Goal: Check status: Verify the current state of an ongoing process or item

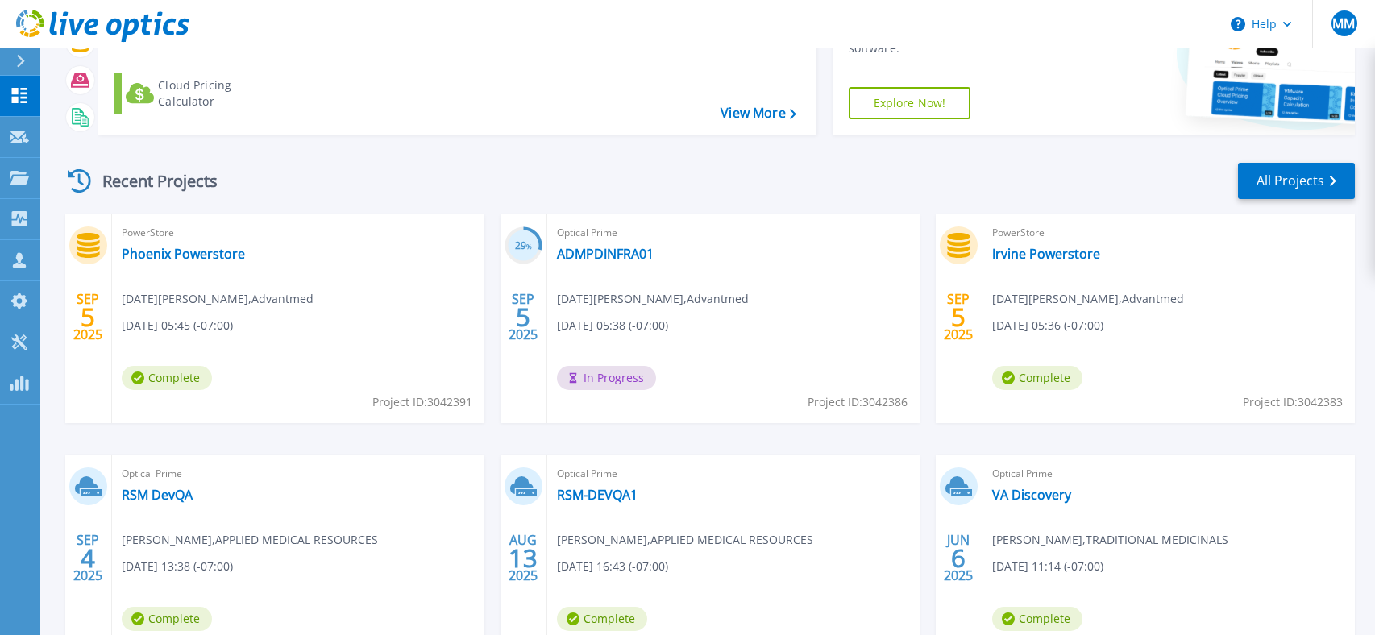
scroll to position [258, 0]
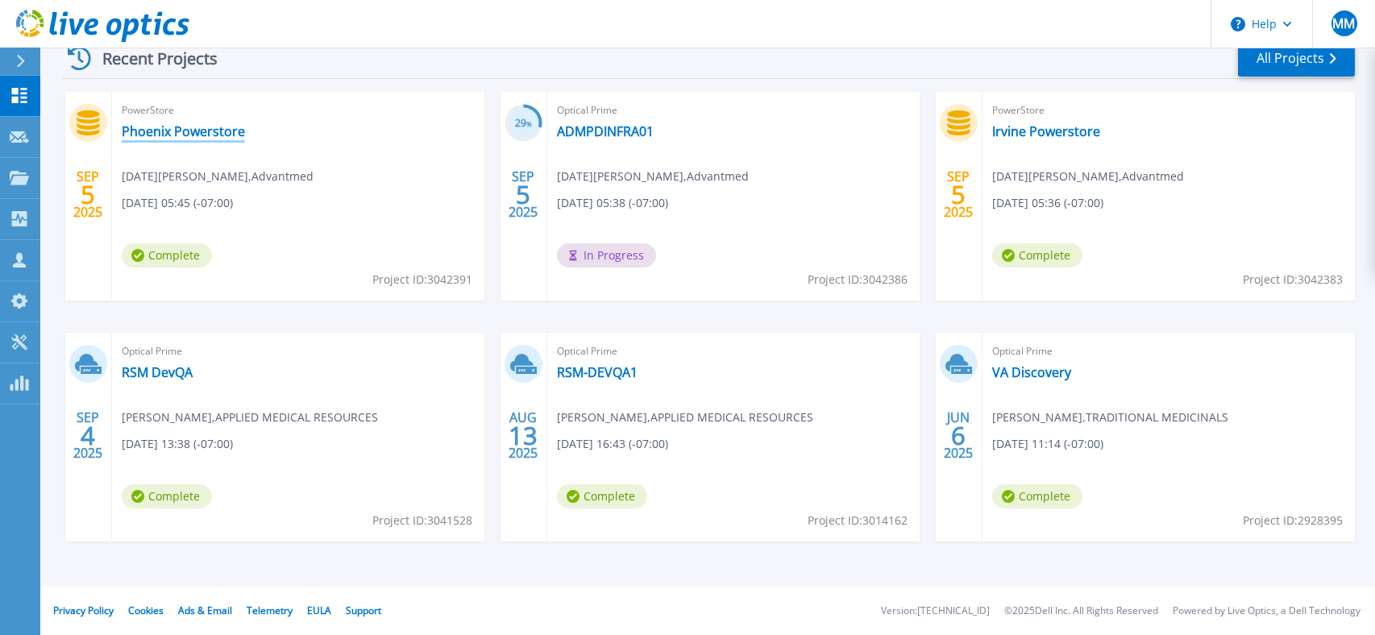
click at [152, 134] on link "Phoenix Powerstore" at bounding box center [183, 131] width 123 height 16
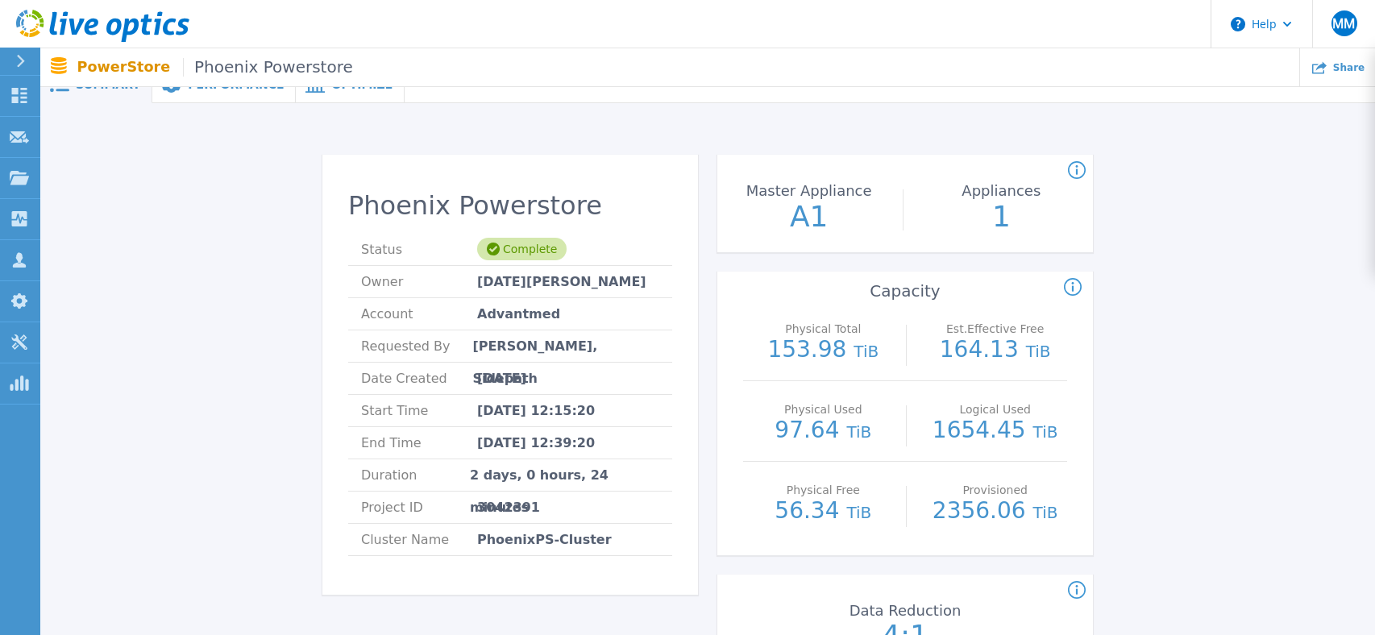
scroll to position [15, 0]
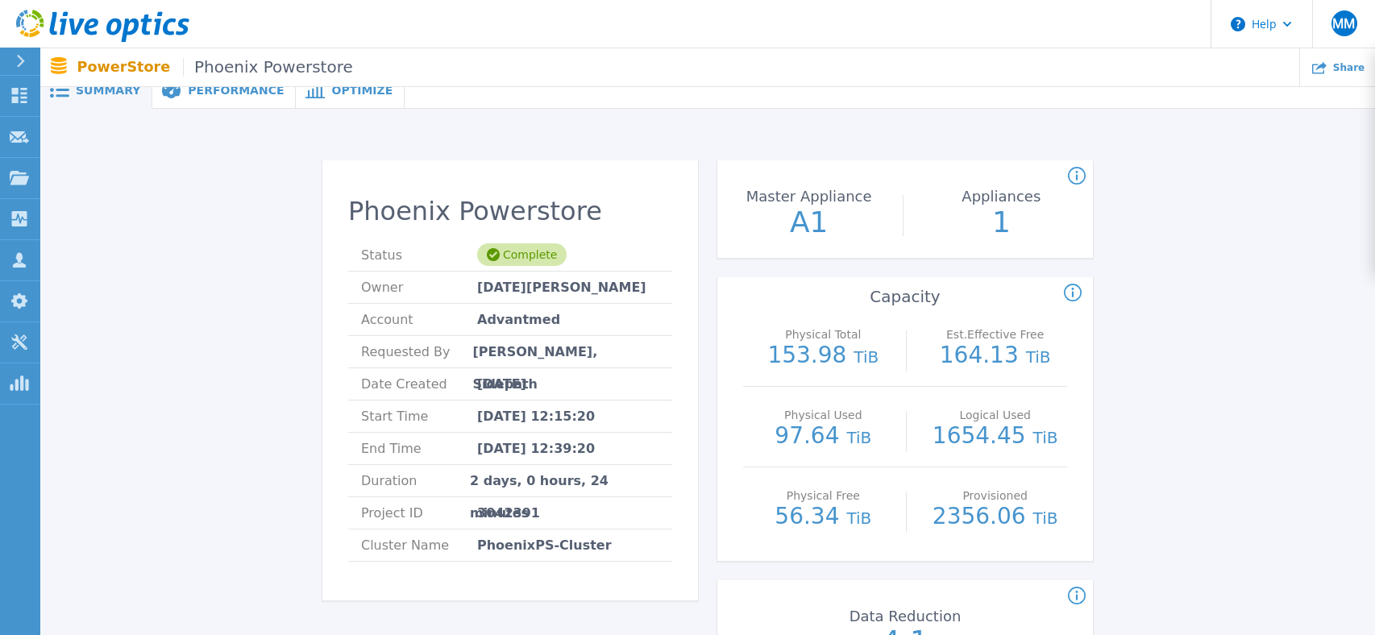
click at [1078, 594] on icon at bounding box center [1077, 596] width 18 height 19
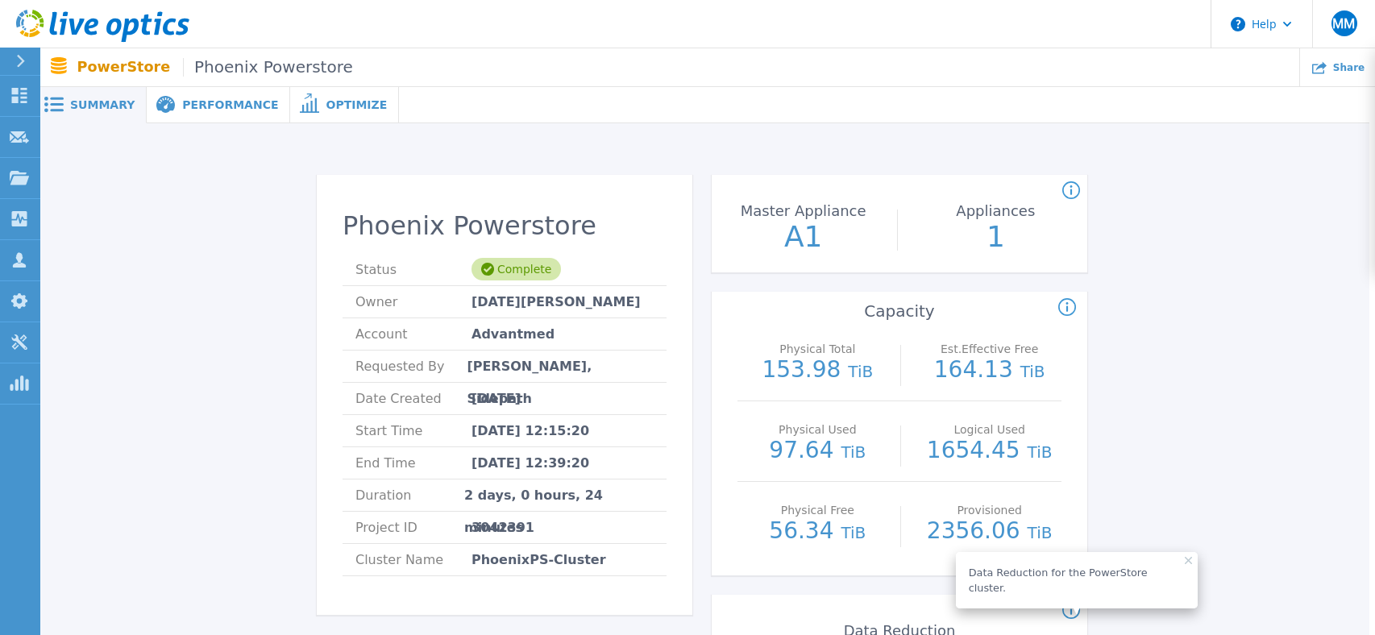
scroll to position [2, 6]
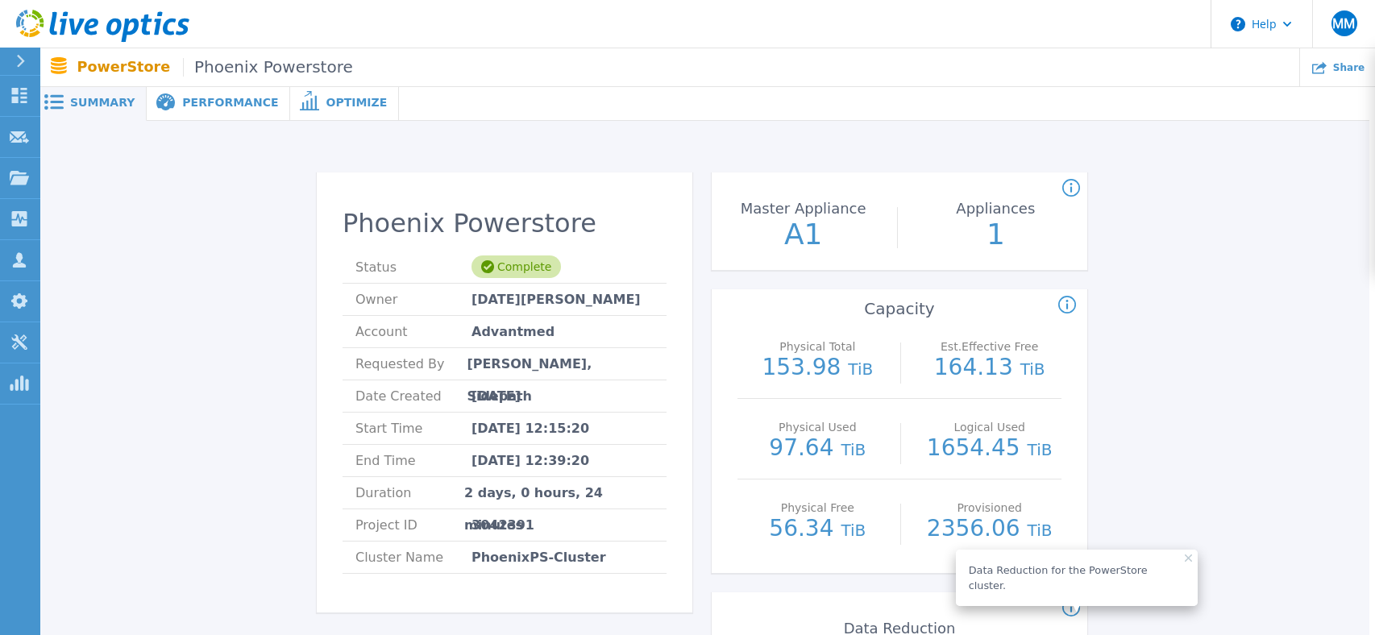
click at [184, 101] on span "Performance" at bounding box center [230, 102] width 96 height 11
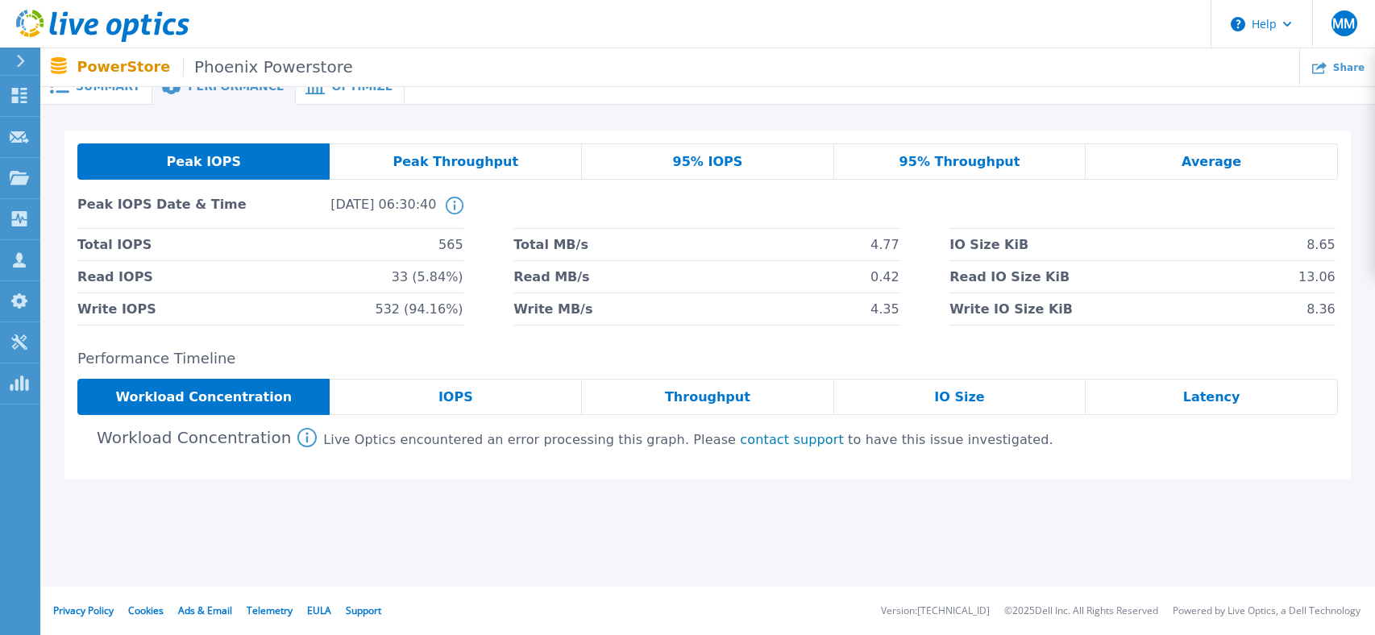
scroll to position [0, 0]
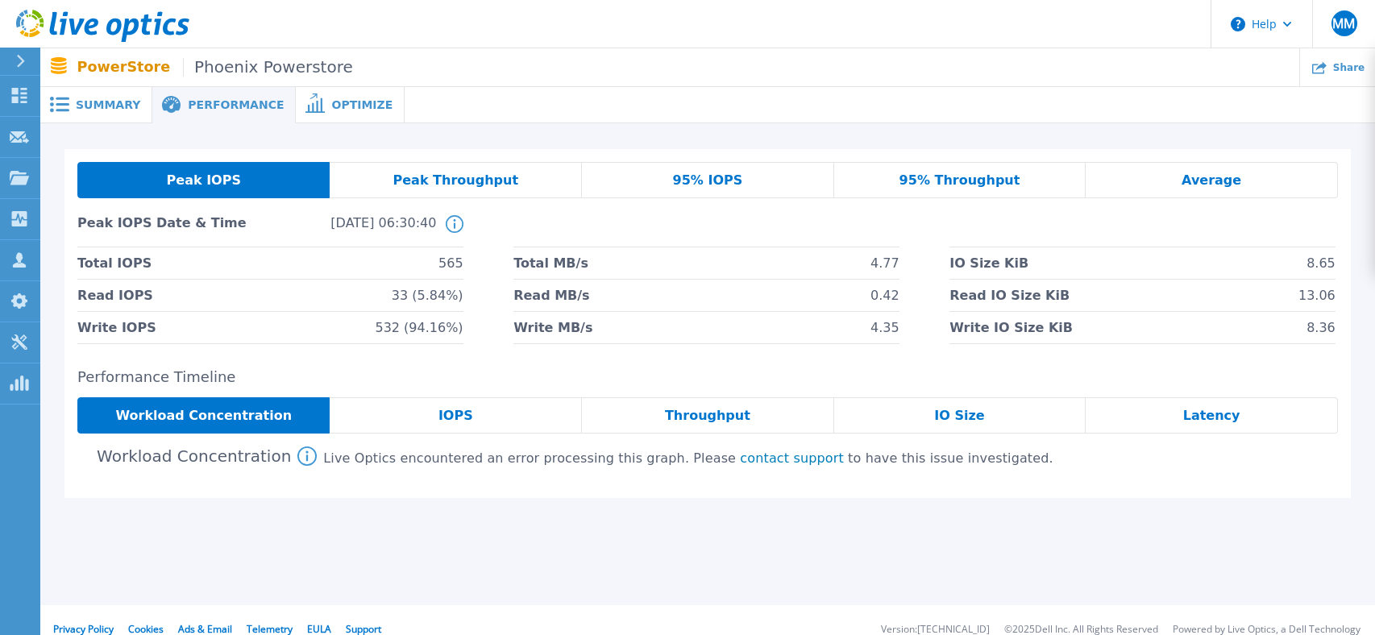
drag, startPoint x: 324, startPoint y: 98, endPoint x: 312, endPoint y: 114, distance: 20.8
click at [331, 99] on span "Optimize" at bounding box center [361, 104] width 61 height 11
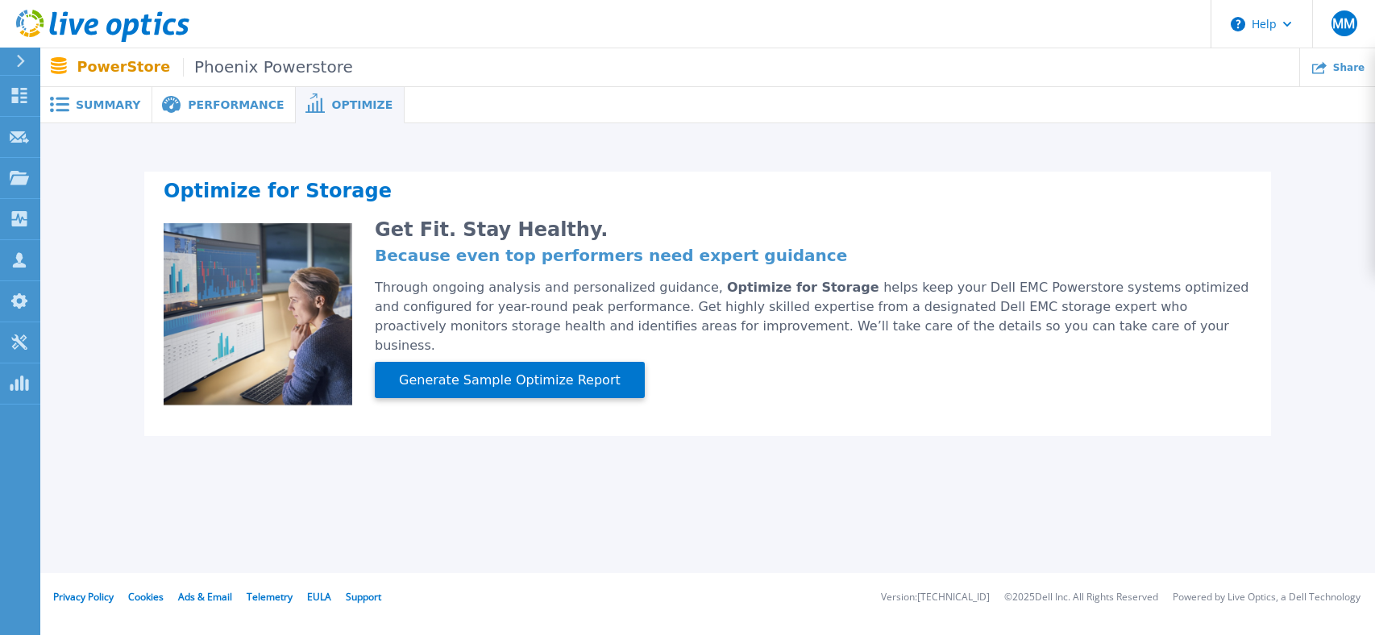
click at [73, 89] on div "Summary" at bounding box center [96, 105] width 112 height 36
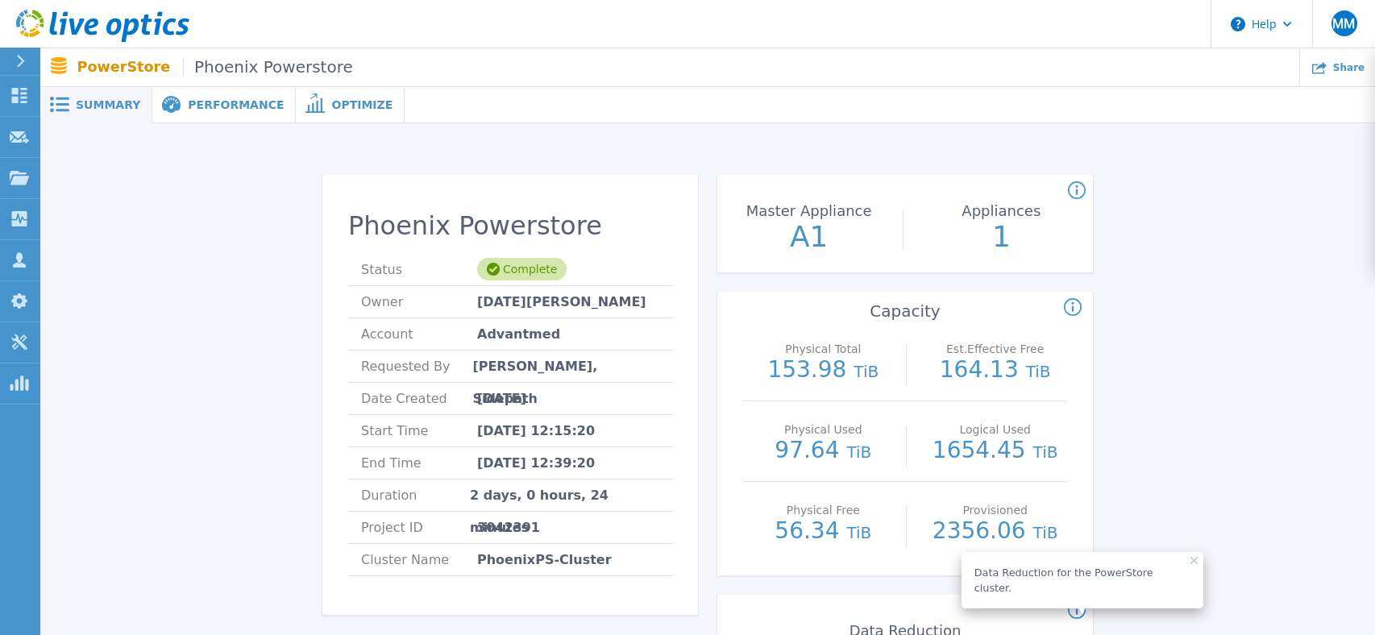
click at [210, 106] on span "Performance" at bounding box center [236, 104] width 96 height 11
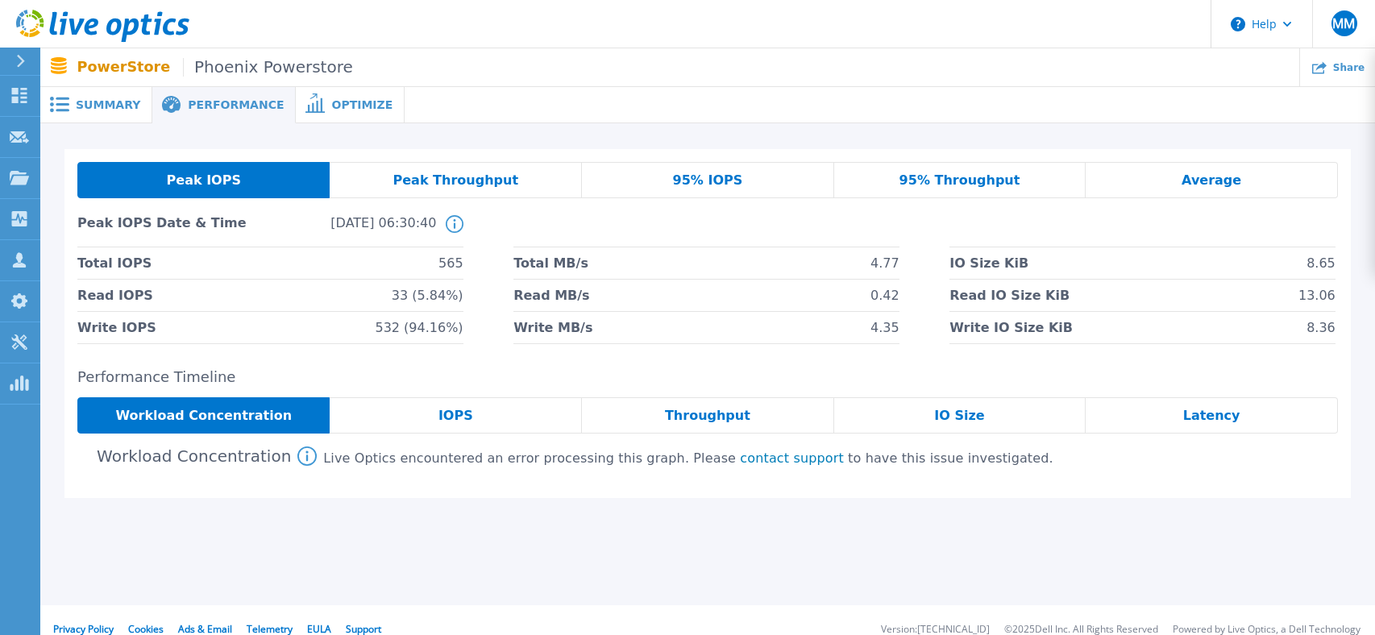
click at [331, 101] on span "Optimize" at bounding box center [361, 104] width 61 height 11
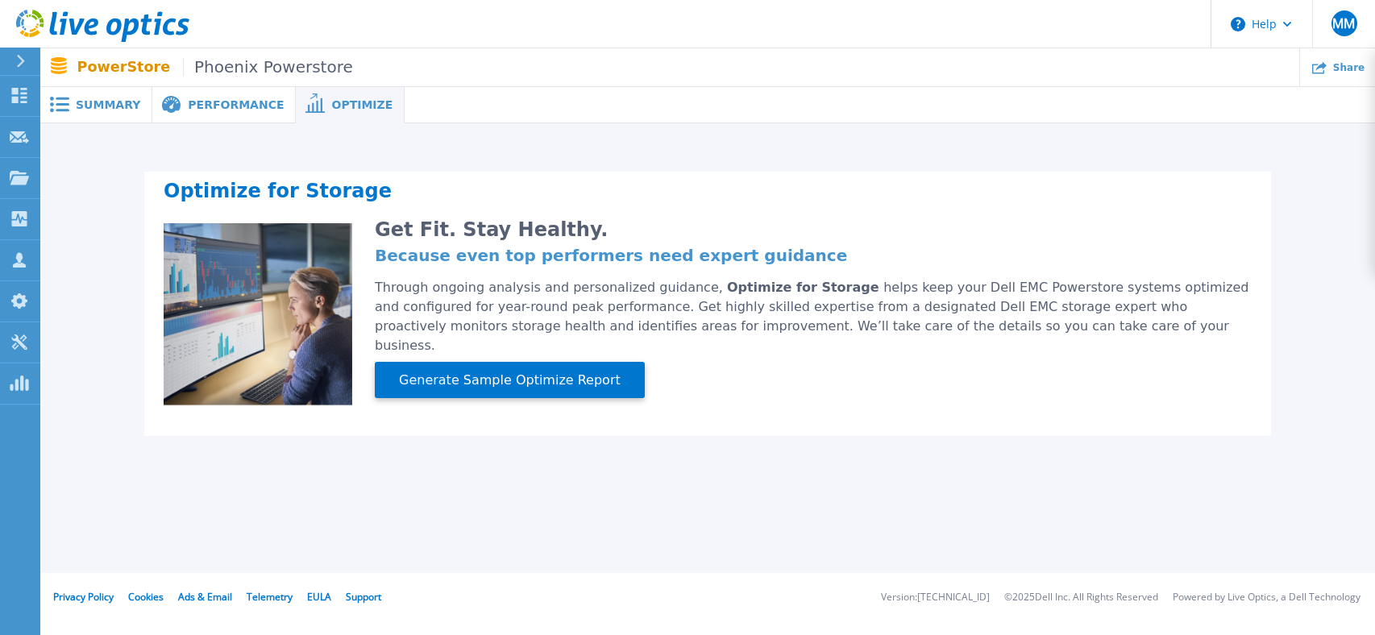
click at [97, 107] on span "Summary" at bounding box center [108, 104] width 64 height 11
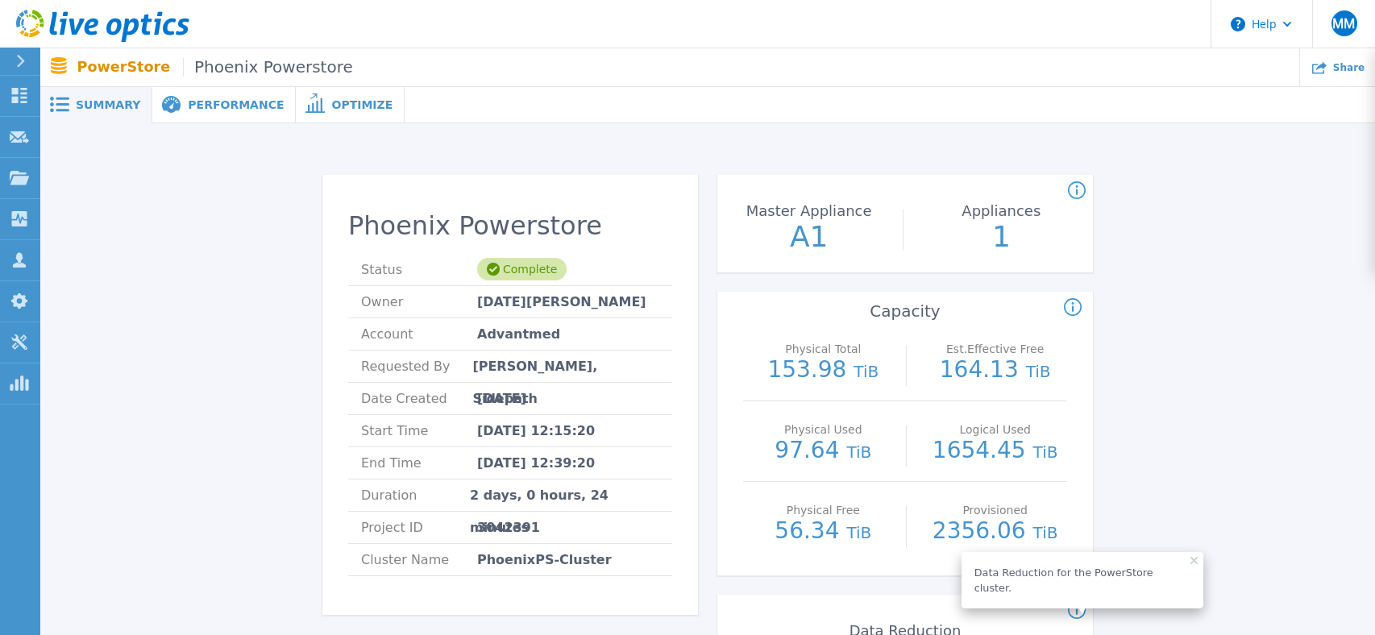
click at [804, 231] on p "A1" at bounding box center [809, 236] width 181 height 29
click at [800, 244] on p "A1" at bounding box center [809, 236] width 181 height 29
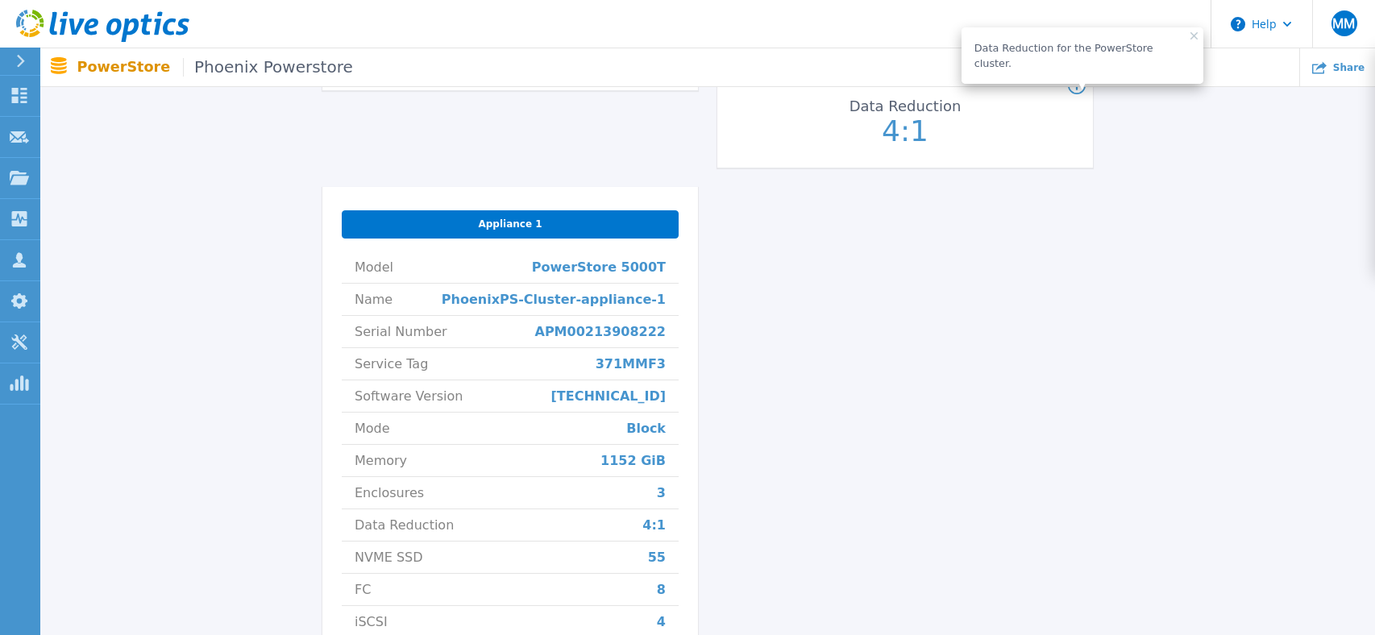
scroll to position [451, 0]
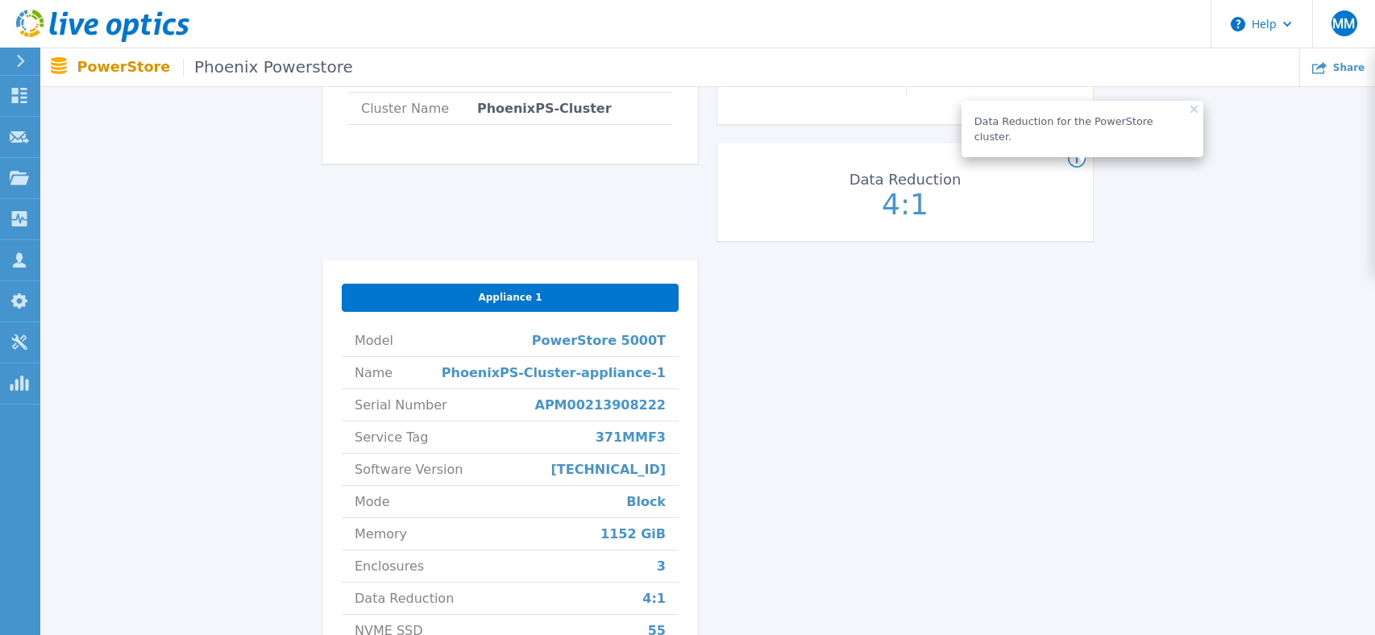
click at [578, 301] on div "Appliance 1" at bounding box center [510, 298] width 337 height 28
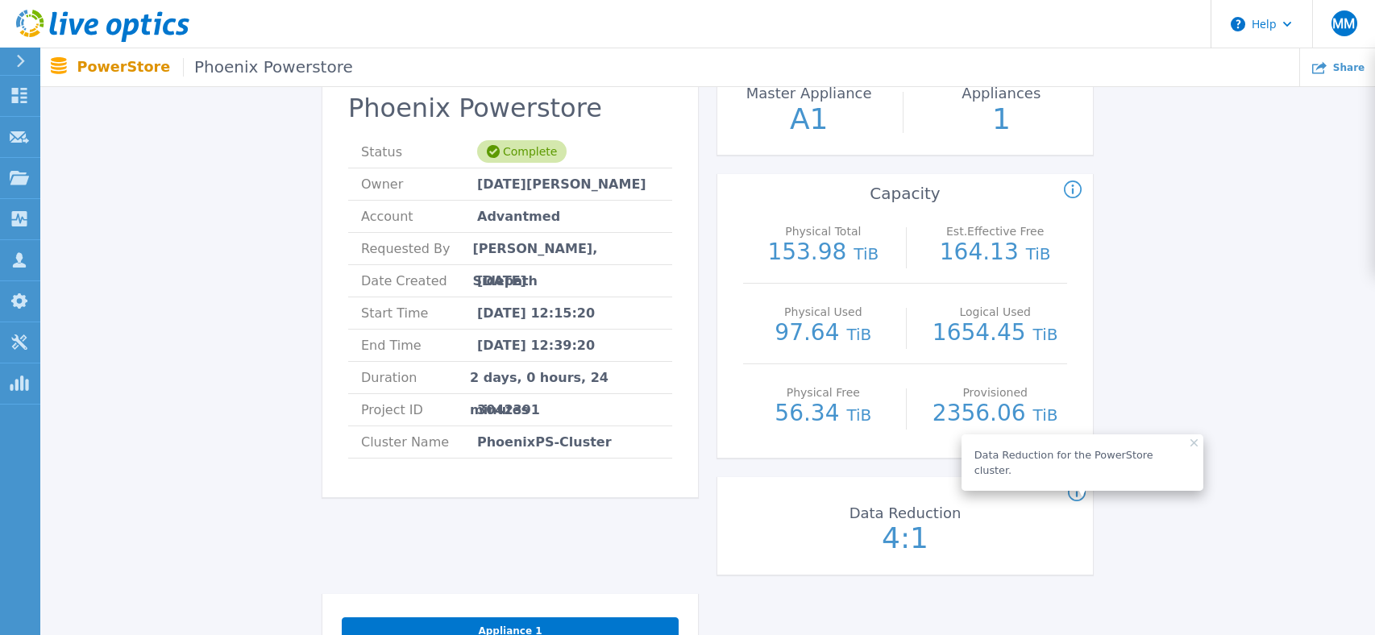
scroll to position [0, 0]
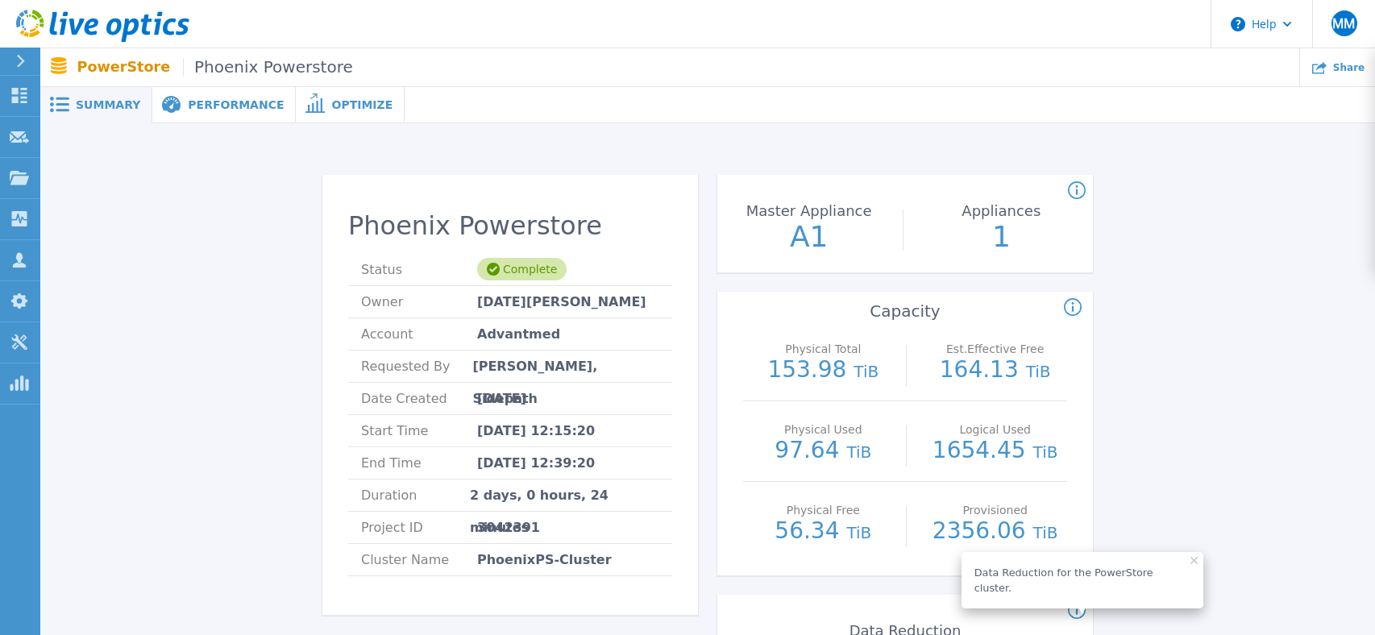
click at [173, 96] on icon at bounding box center [171, 105] width 19 height 19
